Goal: Task Accomplishment & Management: Complete application form

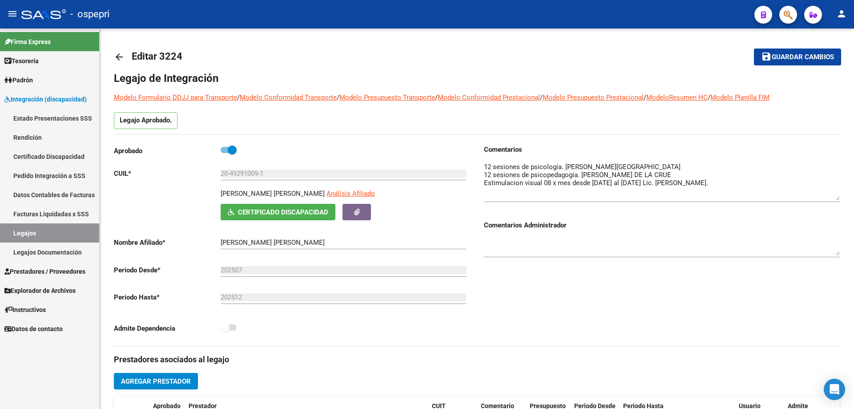
scroll to position [9, 0]
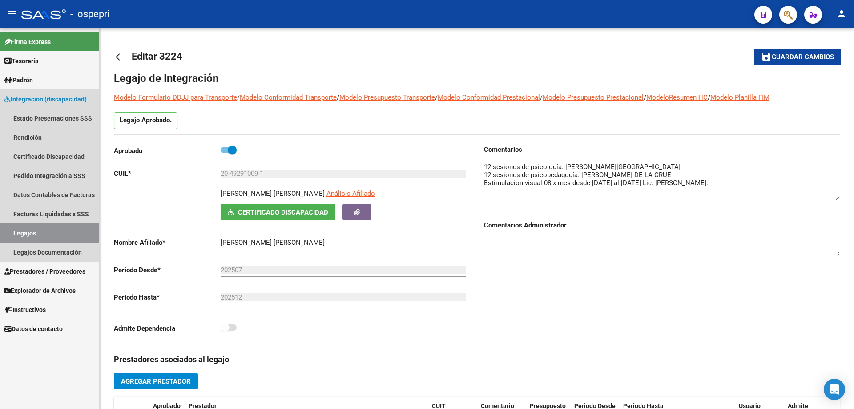
click at [25, 229] on link "Legajos" at bounding box center [49, 232] width 99 height 19
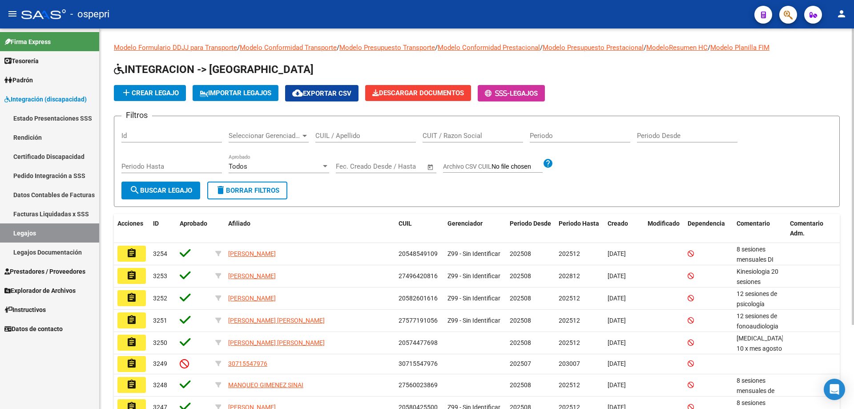
click at [330, 131] on div "CUIL / Apellido" at bounding box center [365, 132] width 101 height 19
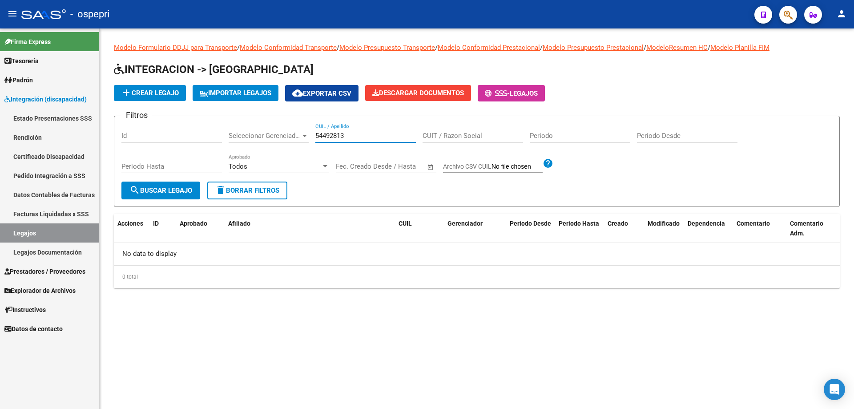
type input "54492813"
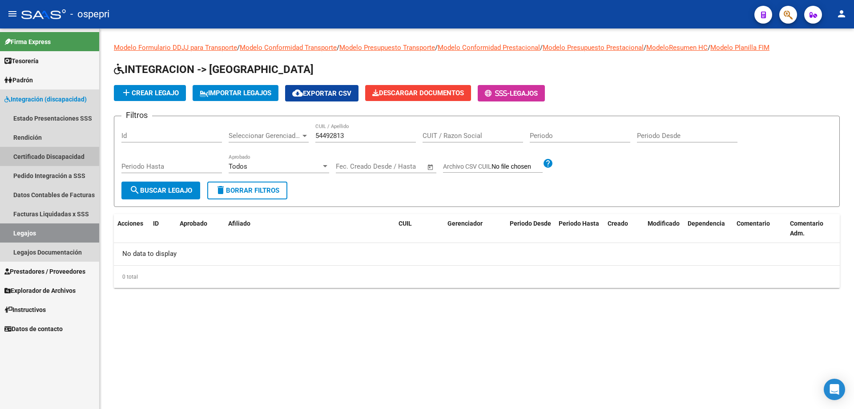
click at [45, 154] on link "Certificado Discapacidad" at bounding box center [49, 156] width 99 height 19
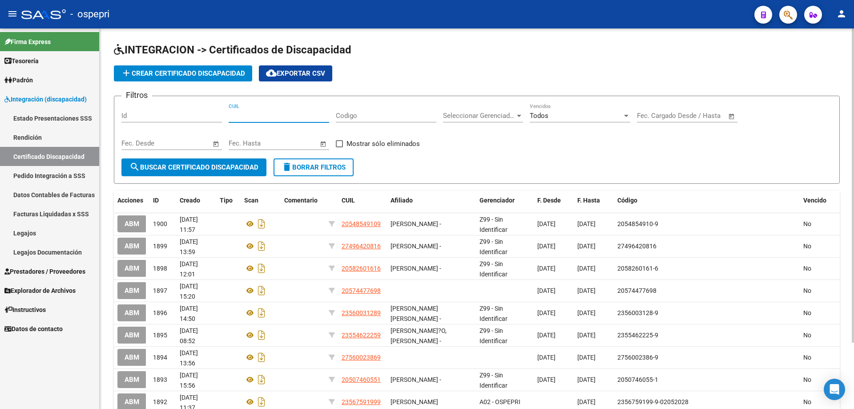
click at [230, 115] on input "CUIL" at bounding box center [279, 116] width 101 height 8
type input "27-54492813-4"
click at [181, 168] on span "search Buscar Certificado Discapacidad" at bounding box center [193, 167] width 129 height 8
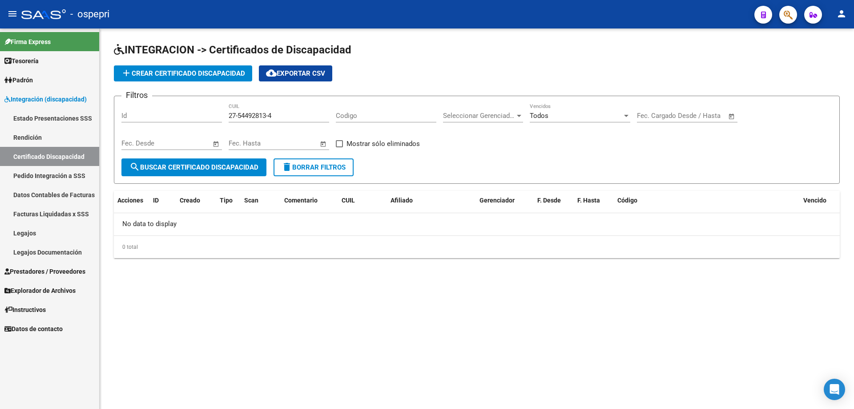
click at [23, 233] on link "Legajos" at bounding box center [49, 232] width 99 height 19
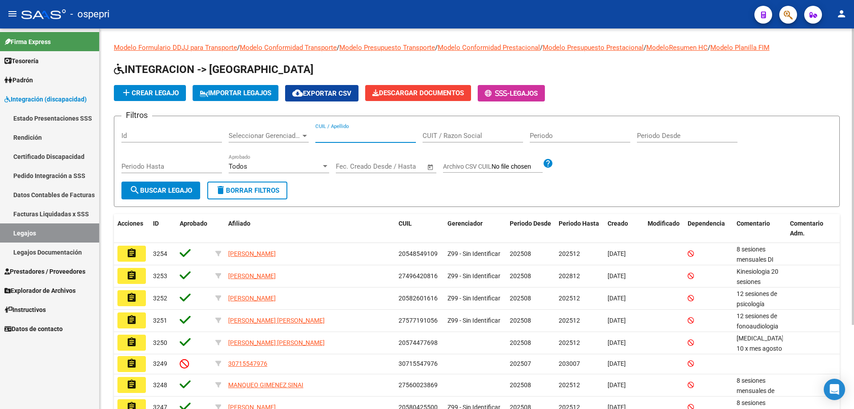
click at [335, 134] on input "CUIL / Apellido" at bounding box center [365, 136] width 101 height 8
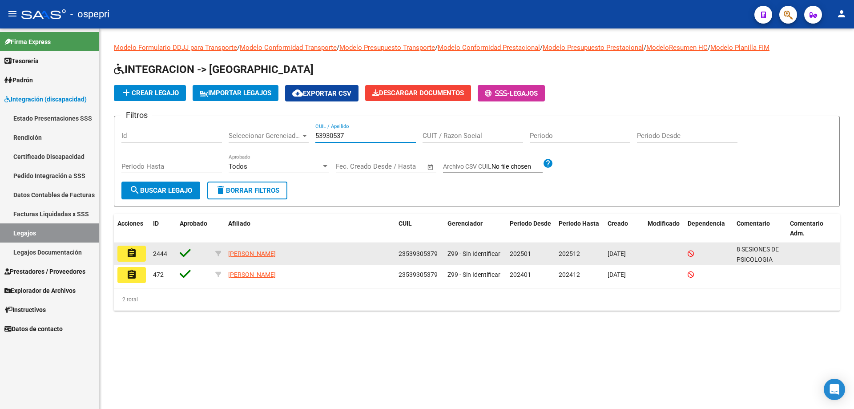
type input "53930537"
click at [141, 256] on button "assignment" at bounding box center [131, 254] width 28 height 16
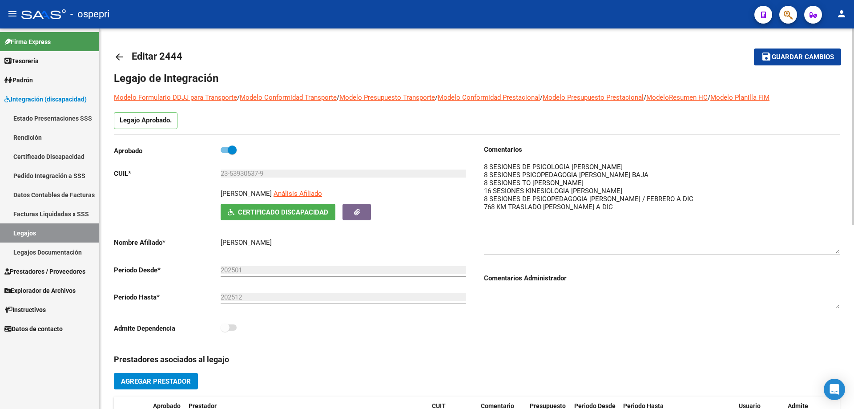
drag, startPoint x: 835, startPoint y: 174, endPoint x: 842, endPoint y: 247, distance: 73.7
click at [842, 247] on div "arrow_back Editar 2444 save Guardar cambios Legajo de Integración Modelo Formul…" at bounding box center [477, 396] width 755 height 736
click at [488, 165] on textarea at bounding box center [662, 207] width 356 height 91
click at [643, 164] on textarea at bounding box center [662, 207] width 356 height 91
click at [573, 165] on textarea at bounding box center [662, 207] width 356 height 91
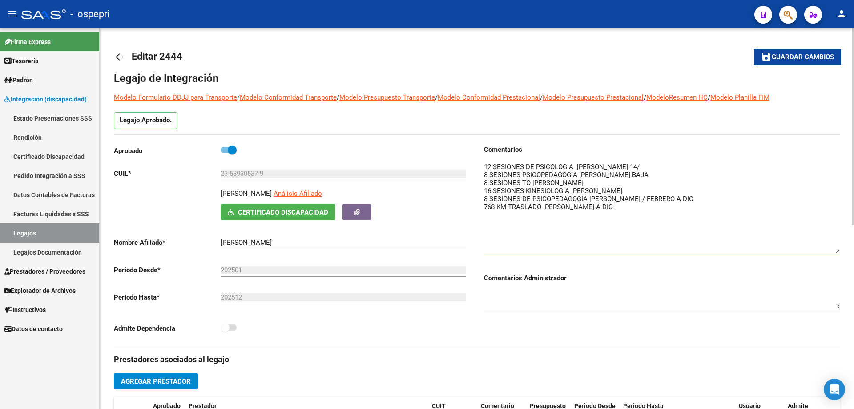
click at [657, 164] on textarea at bounding box center [662, 207] width 356 height 91
click at [487, 218] on textarea at bounding box center [662, 207] width 356 height 91
click at [602, 208] on textarea at bounding box center [662, 207] width 356 height 91
click at [499, 216] on textarea at bounding box center [662, 207] width 356 height 91
click at [496, 215] on textarea at bounding box center [662, 207] width 356 height 91
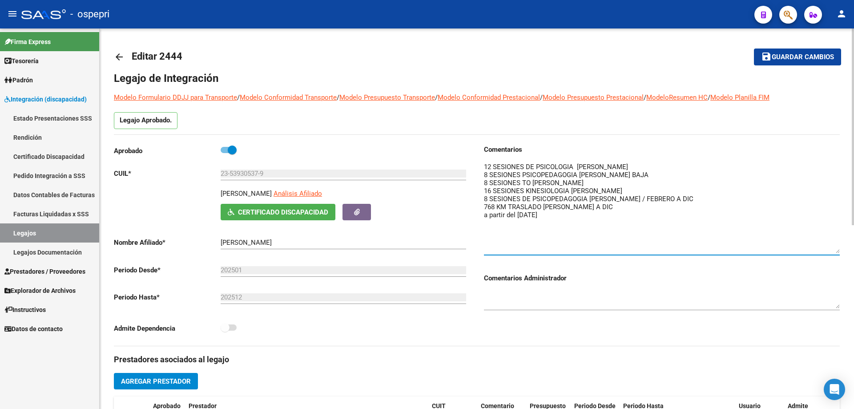
click at [558, 218] on textarea at bounding box center [662, 207] width 356 height 91
click at [673, 218] on textarea at bounding box center [662, 207] width 356 height 91
click at [667, 214] on textarea at bounding box center [662, 207] width 356 height 91
click at [702, 213] on textarea at bounding box center [662, 207] width 356 height 91
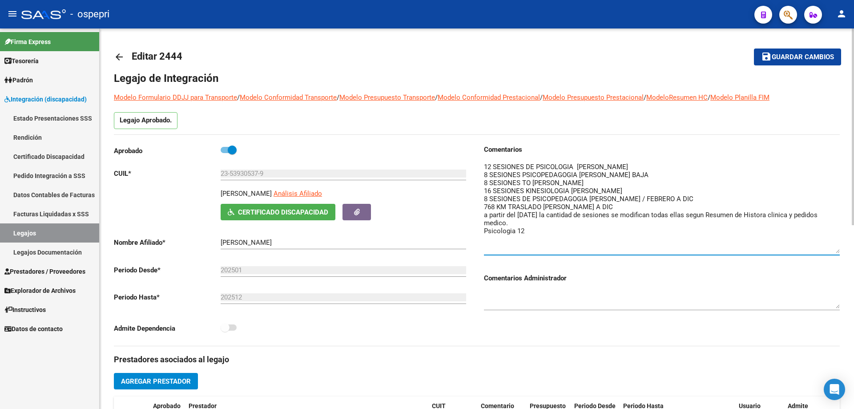
click at [493, 164] on textarea at bounding box center [662, 207] width 356 height 91
click at [529, 230] on textarea at bounding box center [662, 207] width 356 height 91
click at [511, 222] on textarea at bounding box center [662, 207] width 356 height 91
click at [527, 245] on textarea at bounding box center [662, 207] width 356 height 91
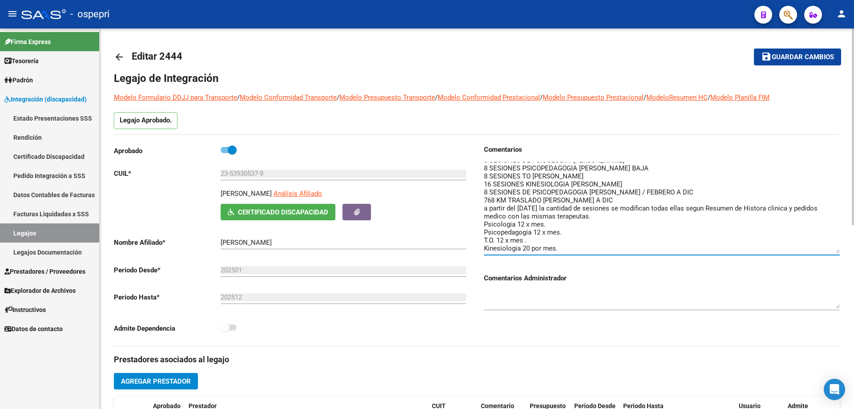
type textarea "8 SESIONES DE PSICOLOGIA [PERSON_NAME] 8 SESIONES PSICOPEDAGOGIA [PERSON_NAME] …"
click at [804, 57] on span "Guardar cambios" at bounding box center [803, 57] width 62 height 8
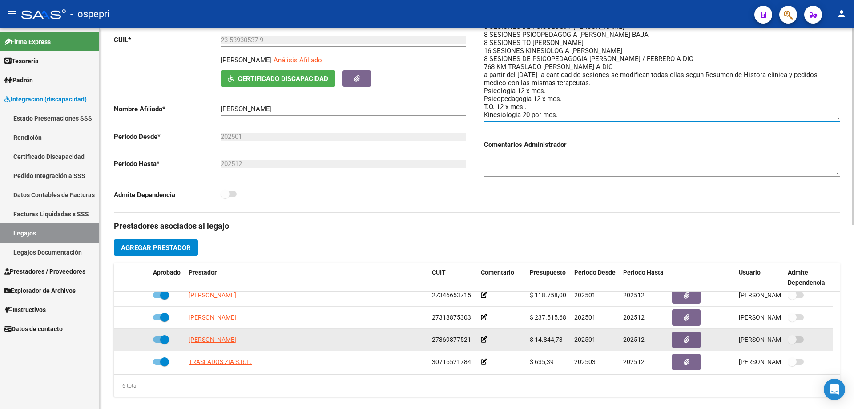
scroll to position [53, 0]
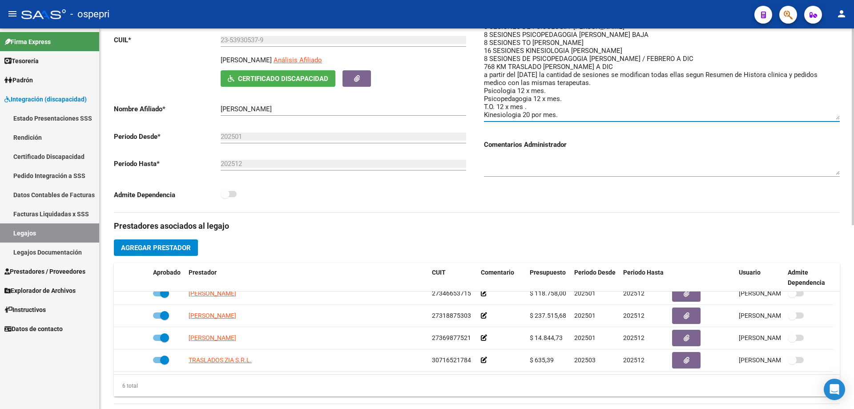
click at [164, 243] on button "Agregar Prestador" at bounding box center [156, 247] width 84 height 16
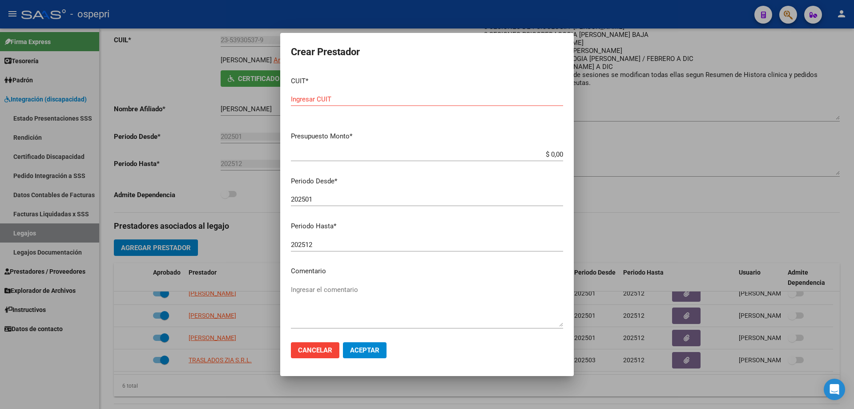
scroll to position [39, 0]
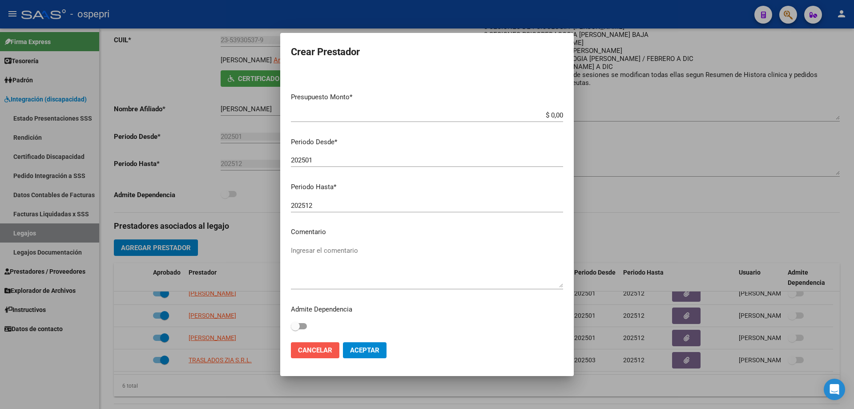
click at [315, 351] on span "Cancelar" at bounding box center [315, 350] width 34 height 8
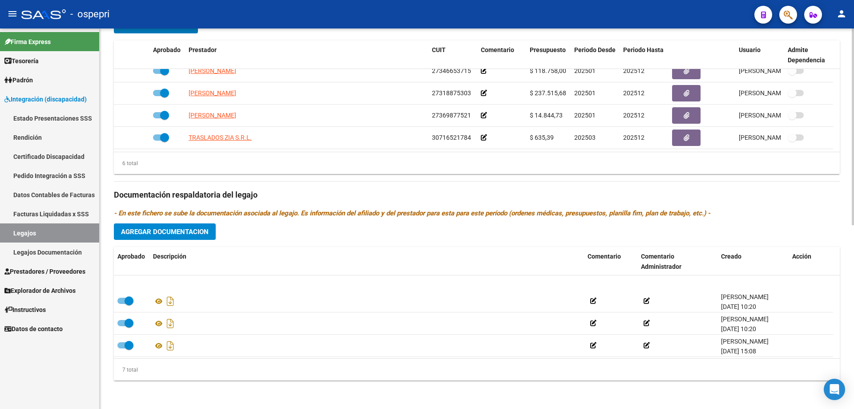
scroll to position [76, 0]
click at [154, 229] on span "Agregar Documentacion" at bounding box center [165, 232] width 88 height 8
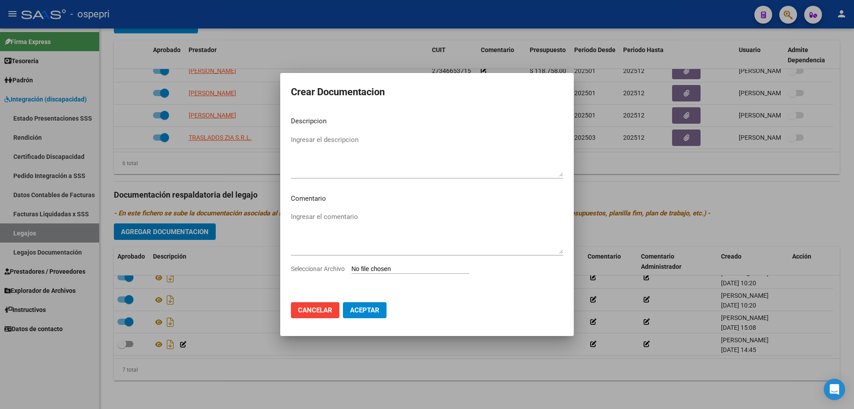
type input "C:\fakepath\23539305379 (1).pdf"
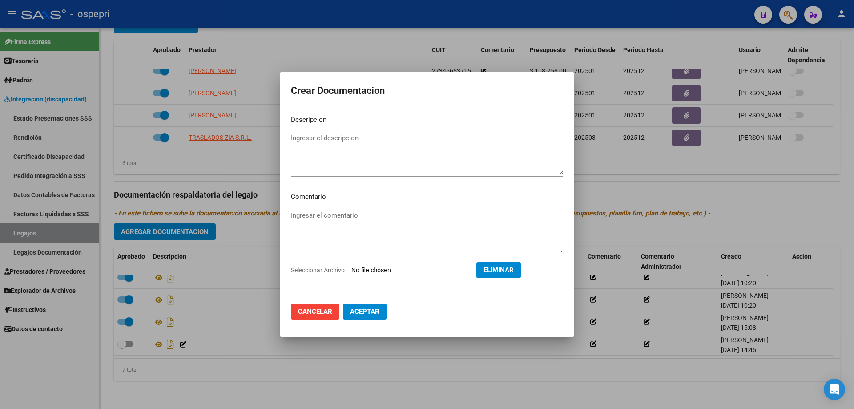
click at [364, 312] on span "Aceptar" at bounding box center [364, 311] width 29 height 8
checkbox input "true"
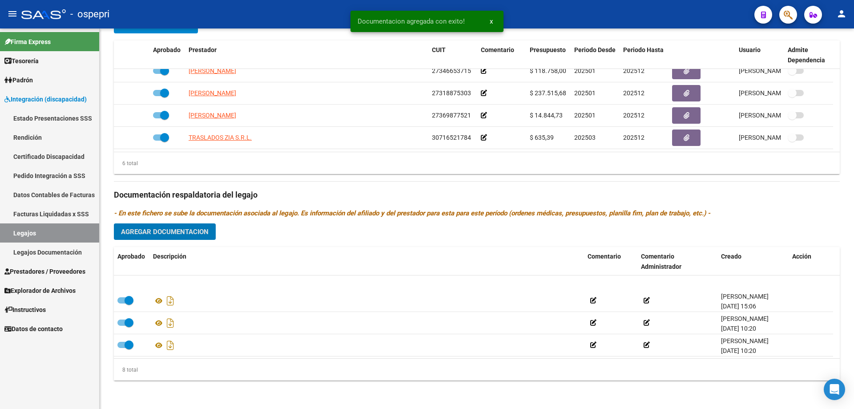
scroll to position [0, 0]
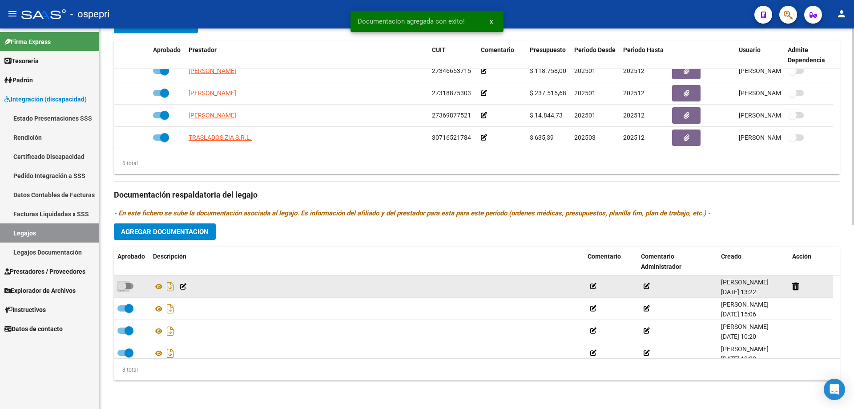
click at [127, 286] on span at bounding box center [125, 286] width 16 height 6
click at [122, 289] on input "checkbox" at bounding box center [121, 289] width 0 height 0
checkbox input "true"
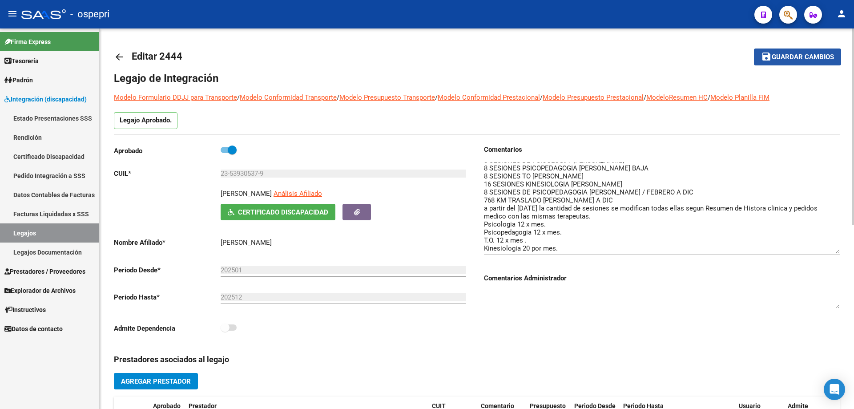
click at [797, 57] on span "Guardar cambios" at bounding box center [803, 57] width 62 height 8
